Goal: Information Seeking & Learning: Learn about a topic

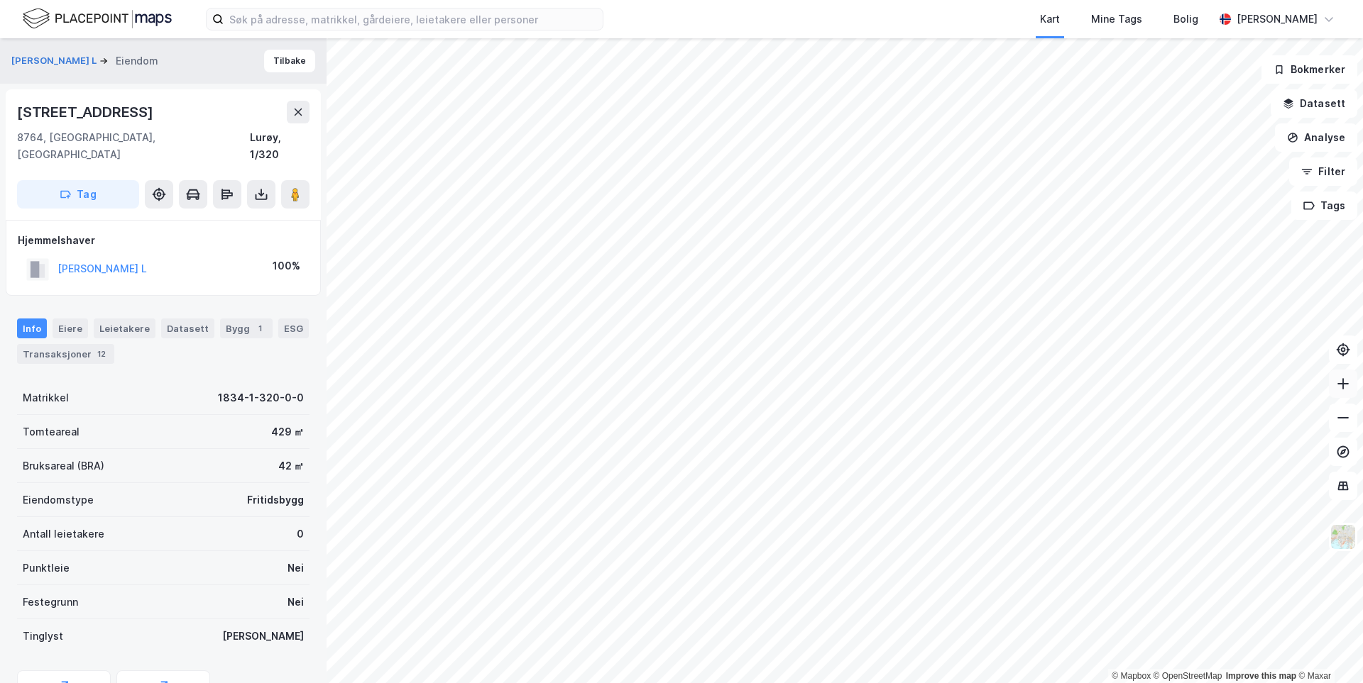
click at [1344, 386] on icon at bounding box center [1343, 384] width 14 height 14
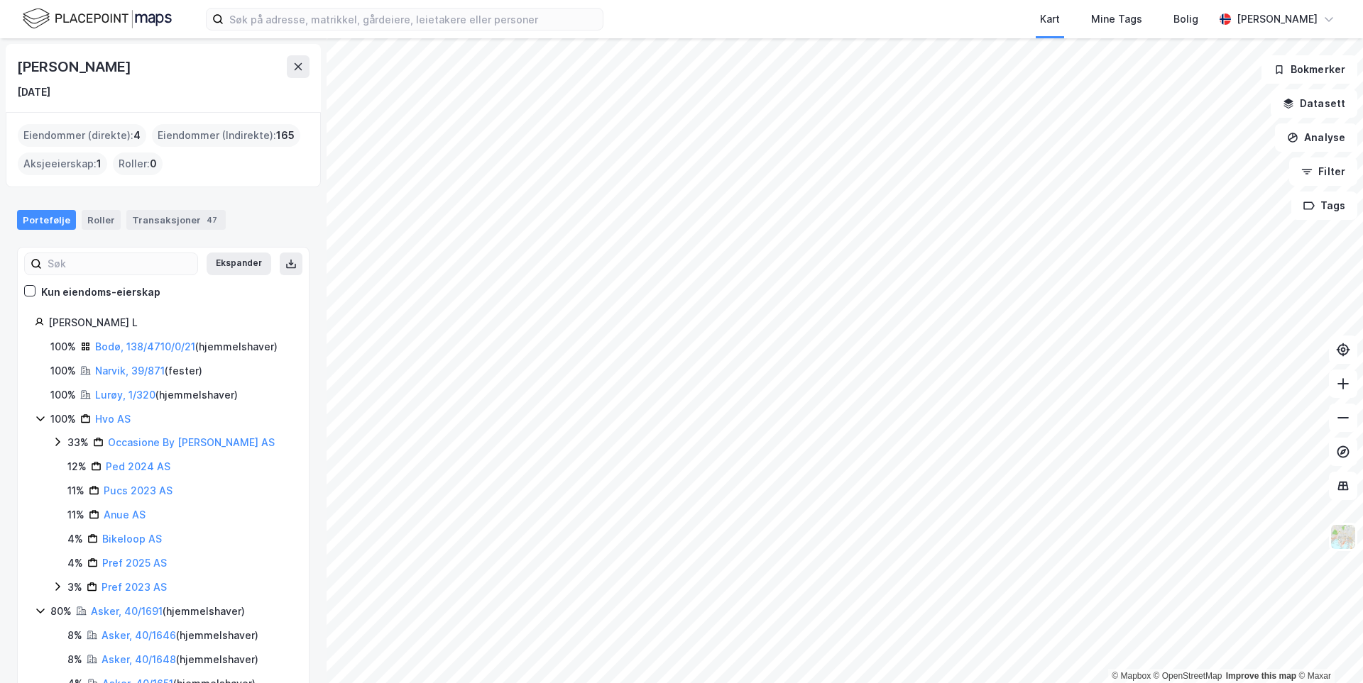
click at [39, 421] on icon at bounding box center [40, 418] width 11 height 11
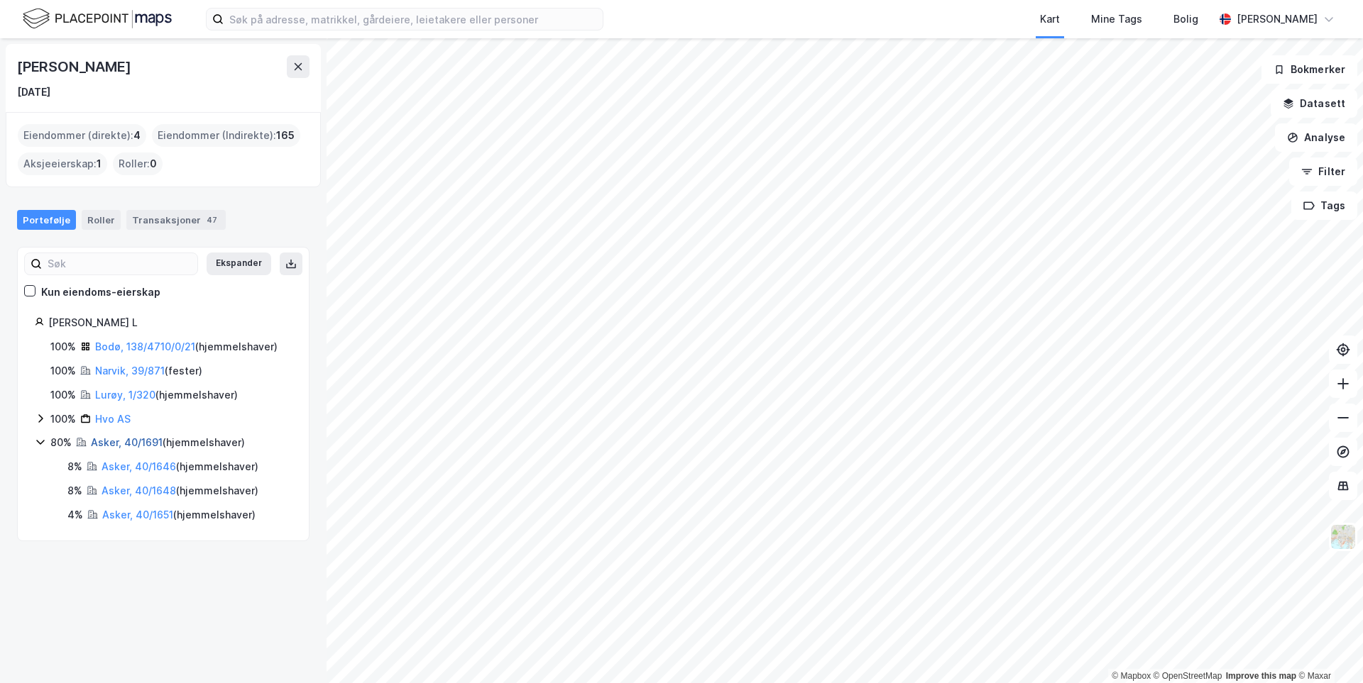
click at [114, 444] on link "Asker, 40/1691" at bounding box center [127, 442] width 72 height 12
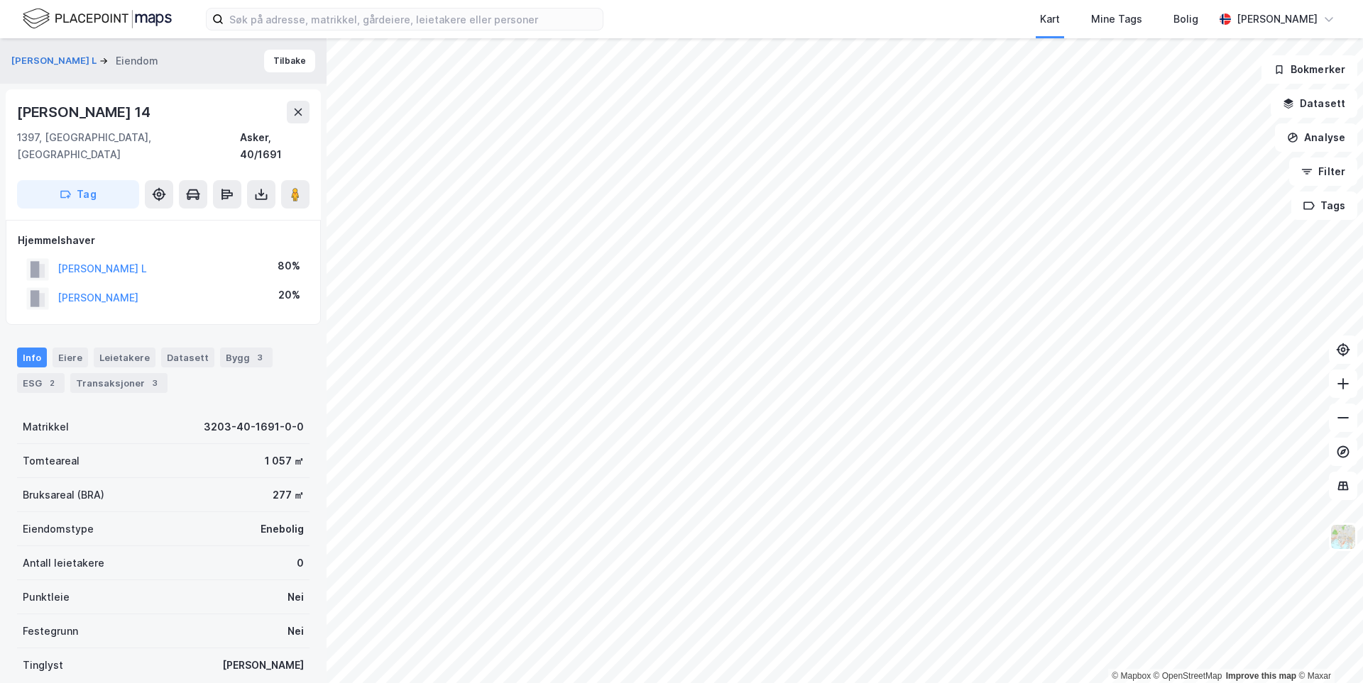
drag, startPoint x: 15, startPoint y: 109, endPoint x: 185, endPoint y: 116, distance: 169.8
click at [185, 116] on div "[PERSON_NAME] 14 1397, [GEOGRAPHIC_DATA], Akershus Asker, 40/1691 Tag" at bounding box center [163, 154] width 315 height 131
click at [1341, 384] on icon at bounding box center [1342, 383] width 11 height 1
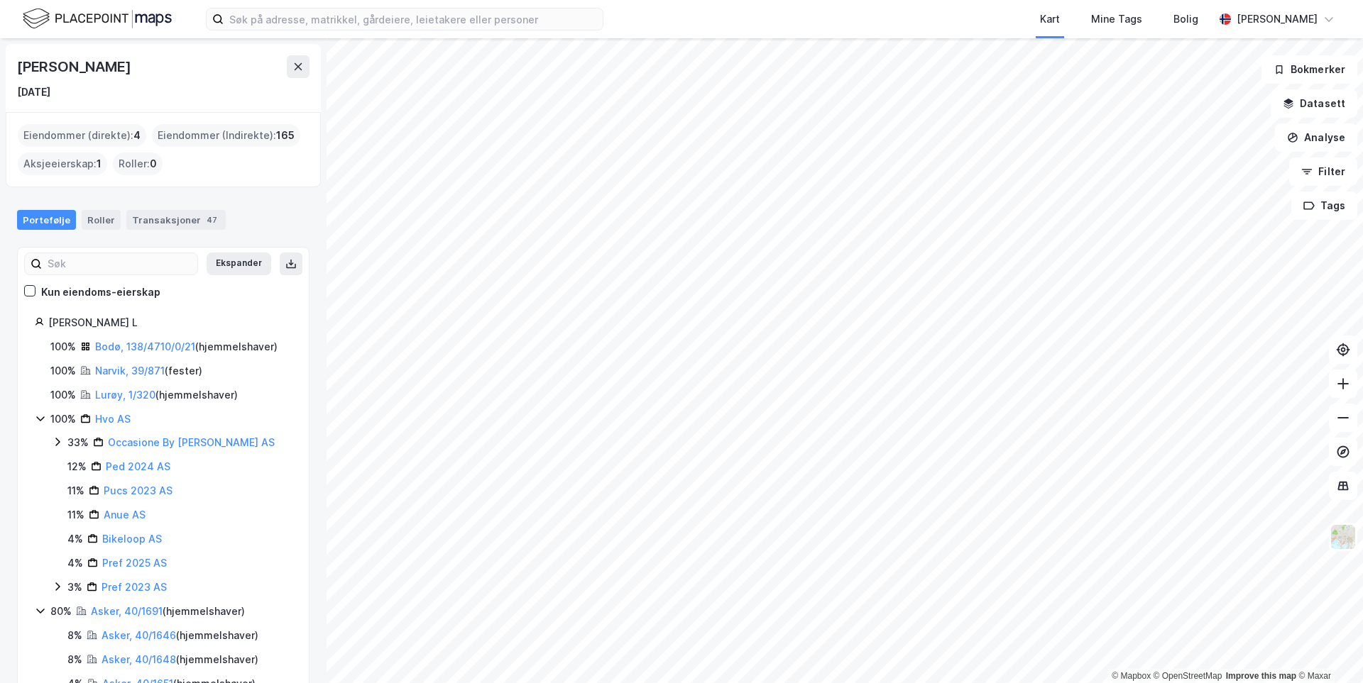
click at [36, 417] on icon at bounding box center [40, 418] width 11 height 11
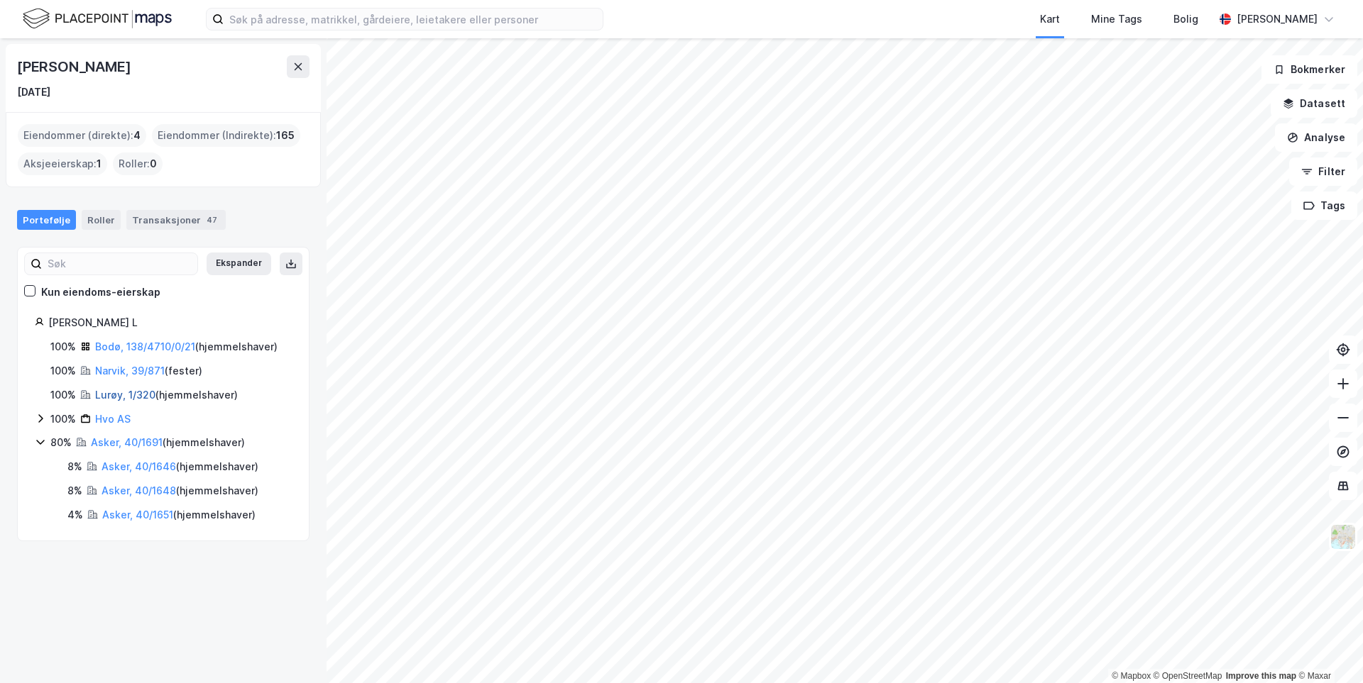
click at [123, 395] on link "Lurøy, 1/320" at bounding box center [125, 395] width 60 height 12
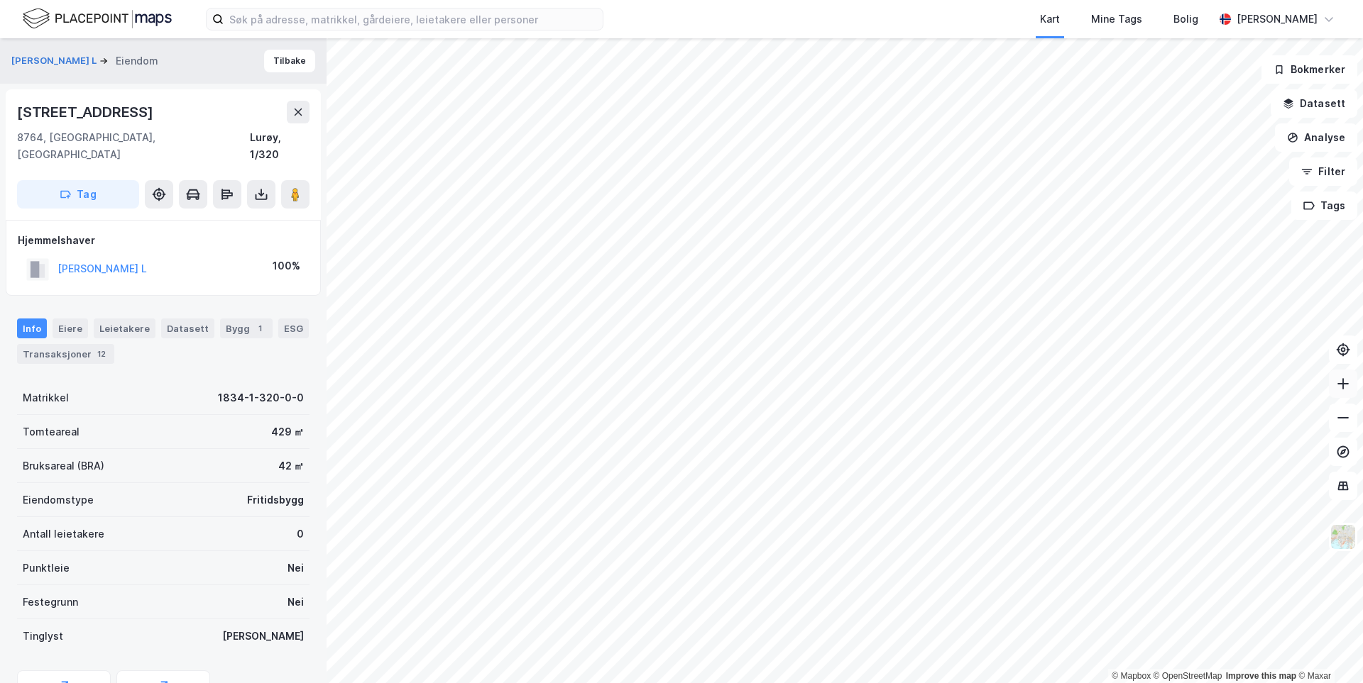
click at [1341, 391] on button at bounding box center [1343, 384] width 28 height 28
drag, startPoint x: 145, startPoint y: 113, endPoint x: 13, endPoint y: 108, distance: 132.1
click at [13, 108] on div "[STREET_ADDRESS]" at bounding box center [163, 154] width 315 height 131
click at [37, 112] on div "[STREET_ADDRESS]" at bounding box center [86, 112] width 139 height 23
click at [45, 114] on div "[STREET_ADDRESS]" at bounding box center [86, 112] width 139 height 23
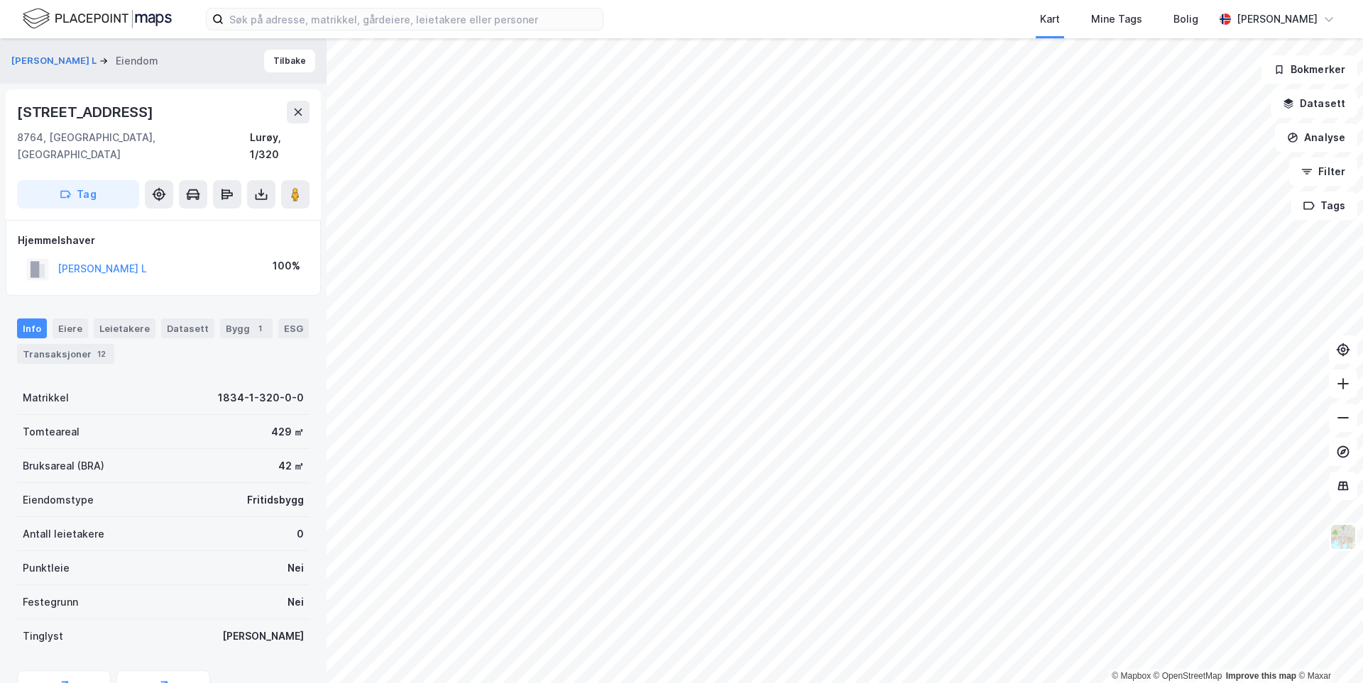
click at [40, 115] on div "[STREET_ADDRESS]" at bounding box center [86, 112] width 139 height 23
click at [52, 114] on div "[STREET_ADDRESS]" at bounding box center [86, 112] width 139 height 23
click at [61, 111] on div "[STREET_ADDRESS]" at bounding box center [86, 112] width 139 height 23
click at [62, 113] on div "[STREET_ADDRESS]" at bounding box center [86, 112] width 139 height 23
click at [67, 116] on div "[STREET_ADDRESS]" at bounding box center [86, 112] width 139 height 23
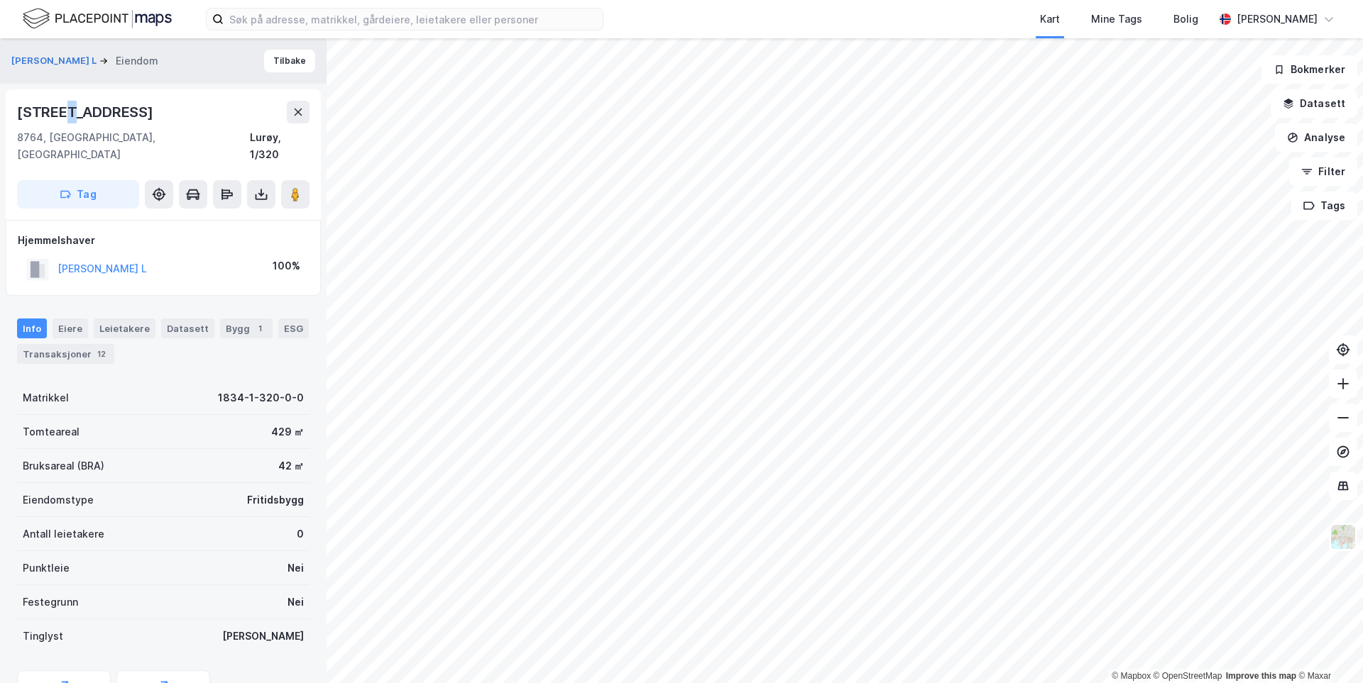
click at [78, 116] on div "[STREET_ADDRESS]" at bounding box center [86, 112] width 139 height 23
click at [83, 116] on div "[STREET_ADDRESS]" at bounding box center [86, 112] width 139 height 23
drag, startPoint x: 87, startPoint y: 111, endPoint x: 124, endPoint y: 116, distance: 37.2
click at [124, 116] on div "[STREET_ADDRESS]" at bounding box center [86, 112] width 139 height 23
